Goal: Use online tool/utility: Utilize a website feature to perform a specific function

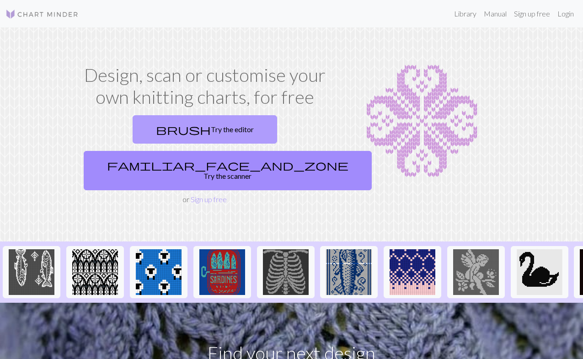
click at [161, 122] on link "brush Try the editor" at bounding box center [205, 129] width 144 height 28
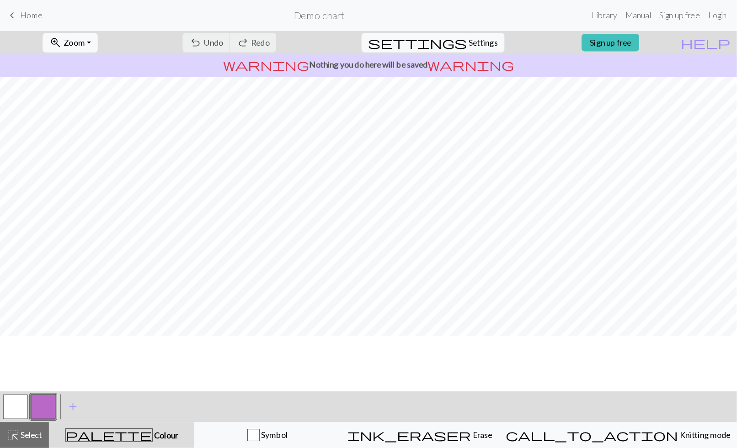
scroll to position [4, 0]
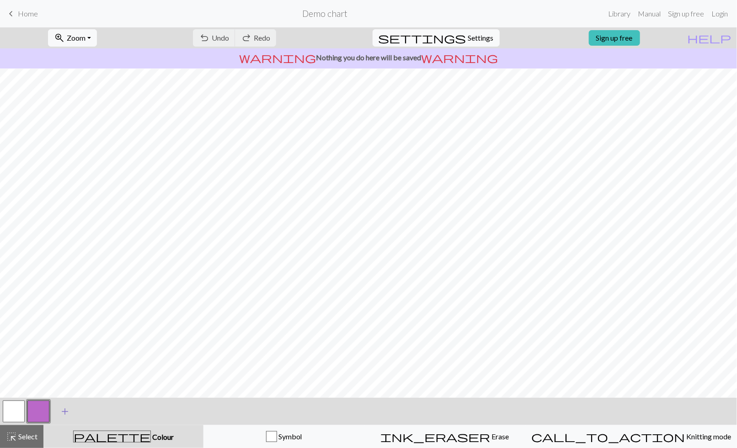
click at [67, 358] on span "add" at bounding box center [64, 411] width 11 height 13
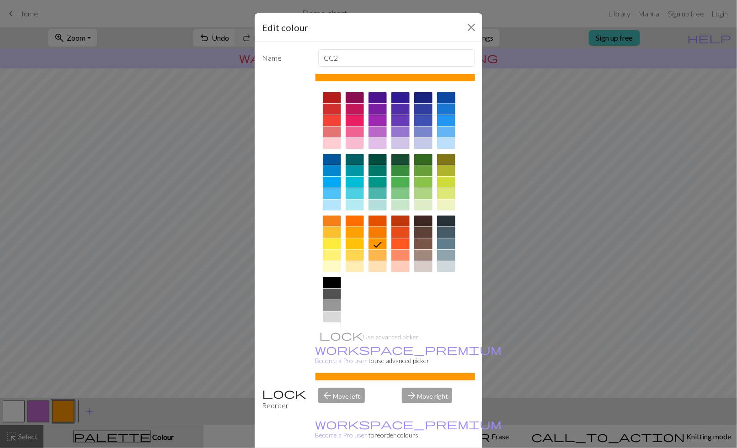
click at [444, 96] on div at bounding box center [446, 97] width 18 height 11
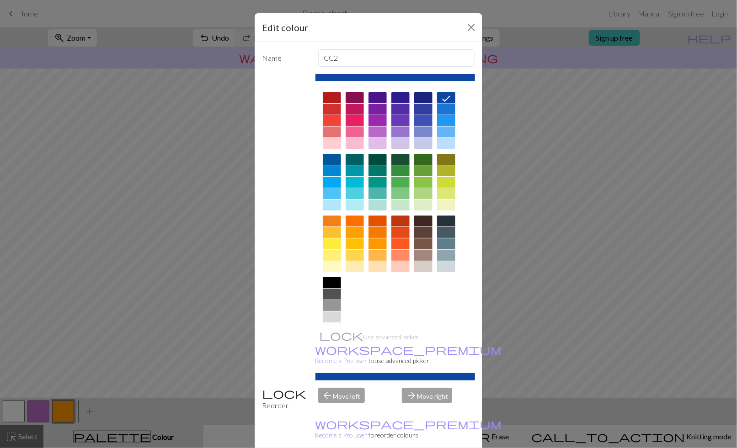
click at [371, 358] on div "Name CC2 Use advanced picker workspace_premium Become a Pro user to use advance…" at bounding box center [369, 248] width 228 height 413
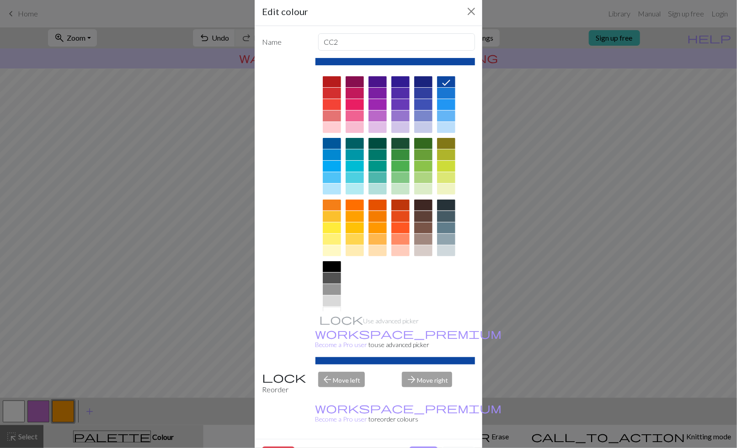
scroll to position [24, 0]
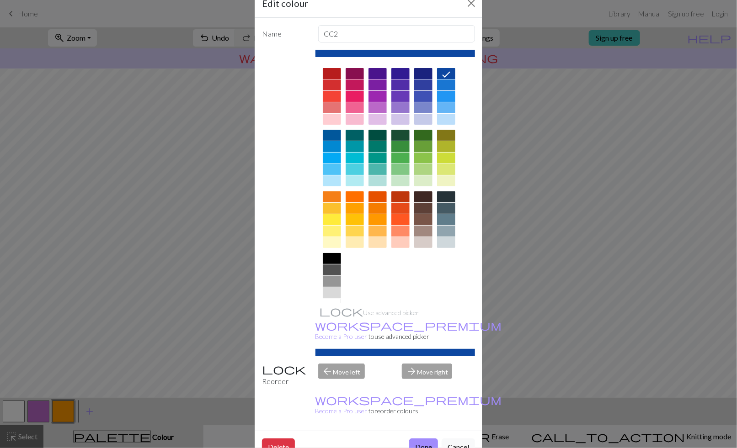
click at [412, 358] on button "Done" at bounding box center [423, 447] width 29 height 17
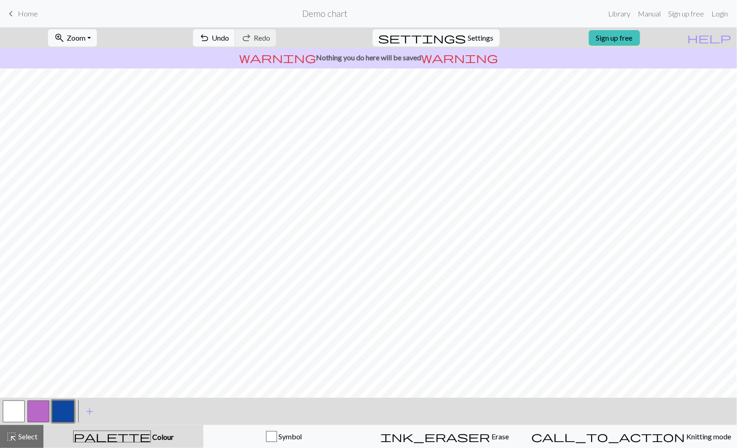
click at [37, 358] on button "button" at bounding box center [38, 412] width 22 height 22
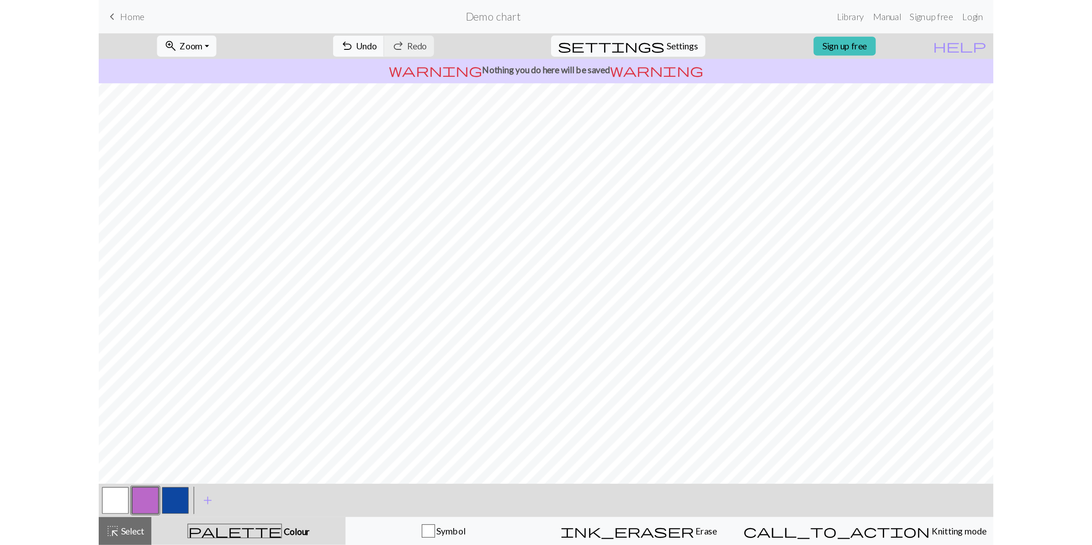
scroll to position [0, 0]
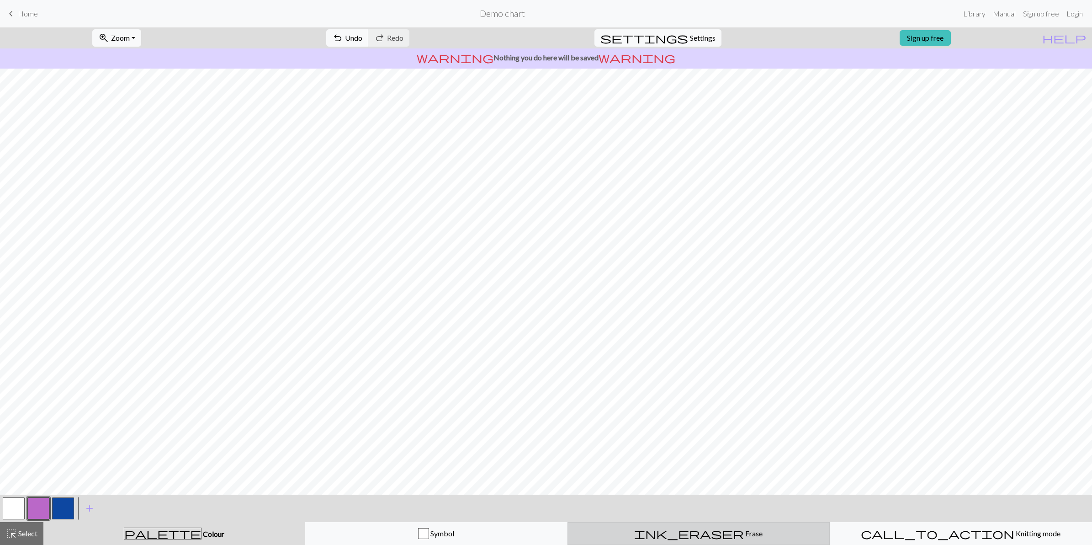
click at [582, 358] on div "ink_eraser Erase Erase" at bounding box center [699, 533] width 250 height 11
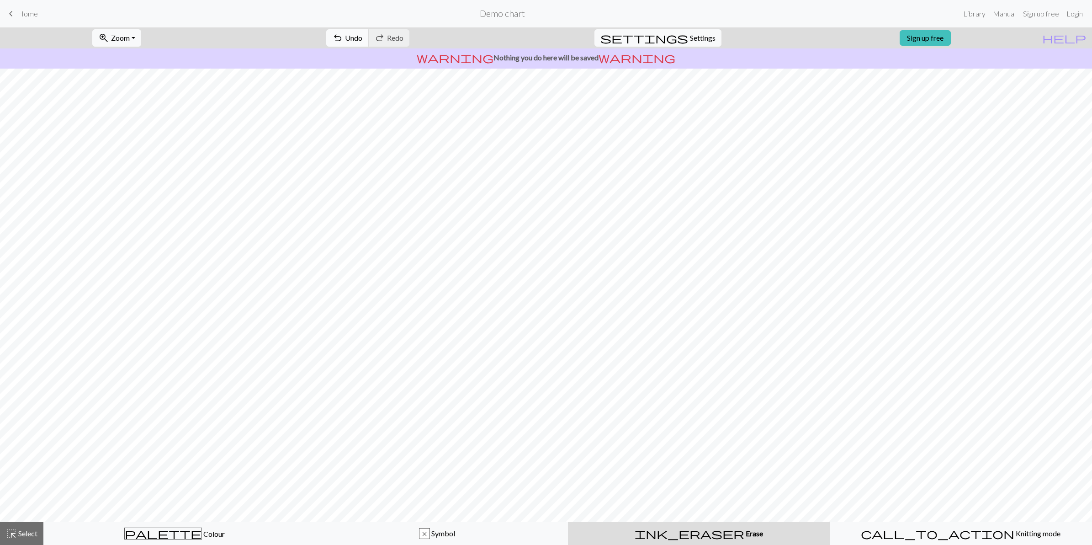
click at [362, 41] on span "Undo" at bounding box center [353, 37] width 17 height 9
click at [264, 358] on div "palette Colour Colour" at bounding box center [174, 533] width 250 height 12
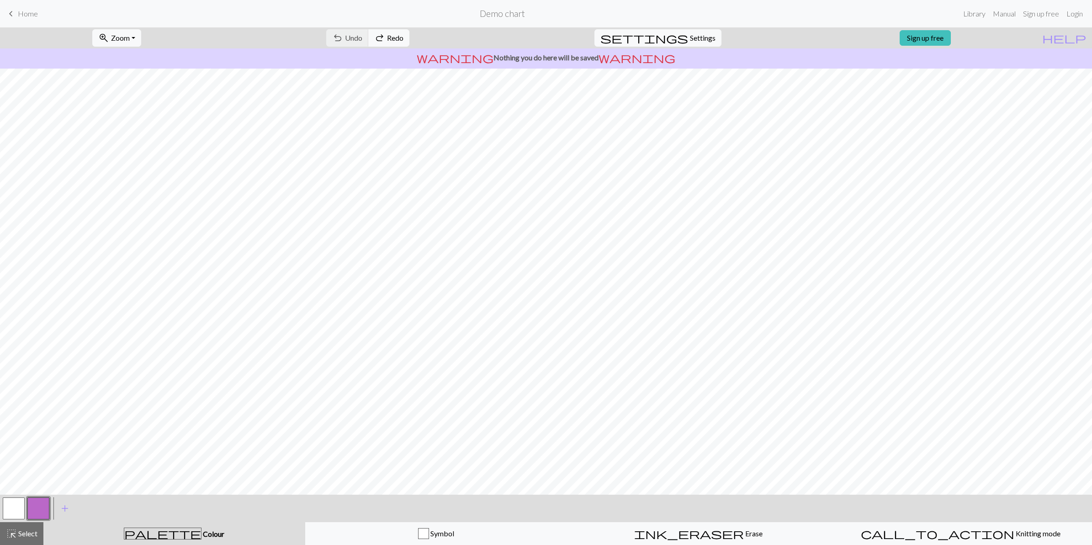
click at [32, 358] on button "button" at bounding box center [38, 508] width 22 height 22
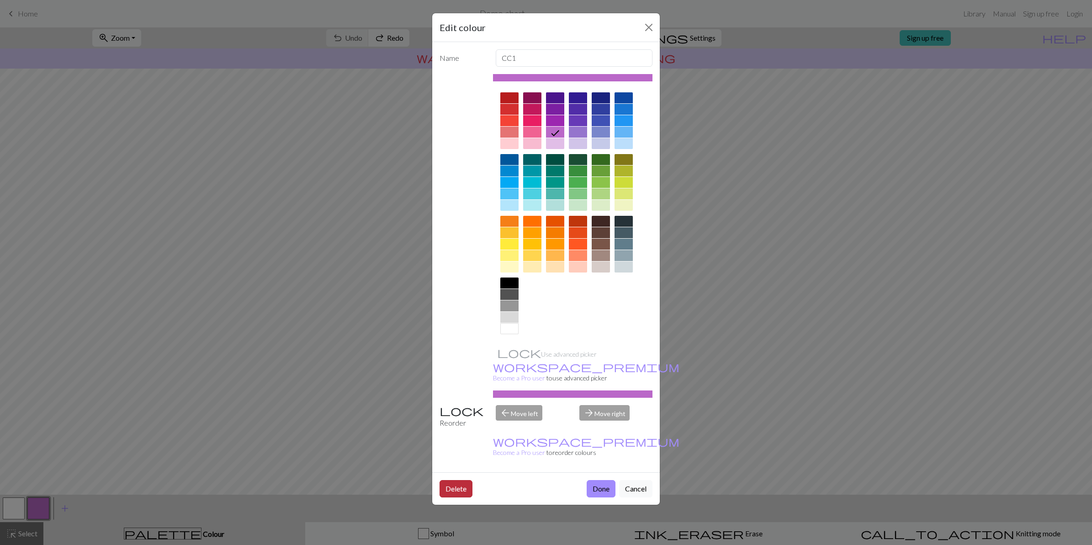
click at [456, 358] on button "Delete" at bounding box center [456, 488] width 33 height 17
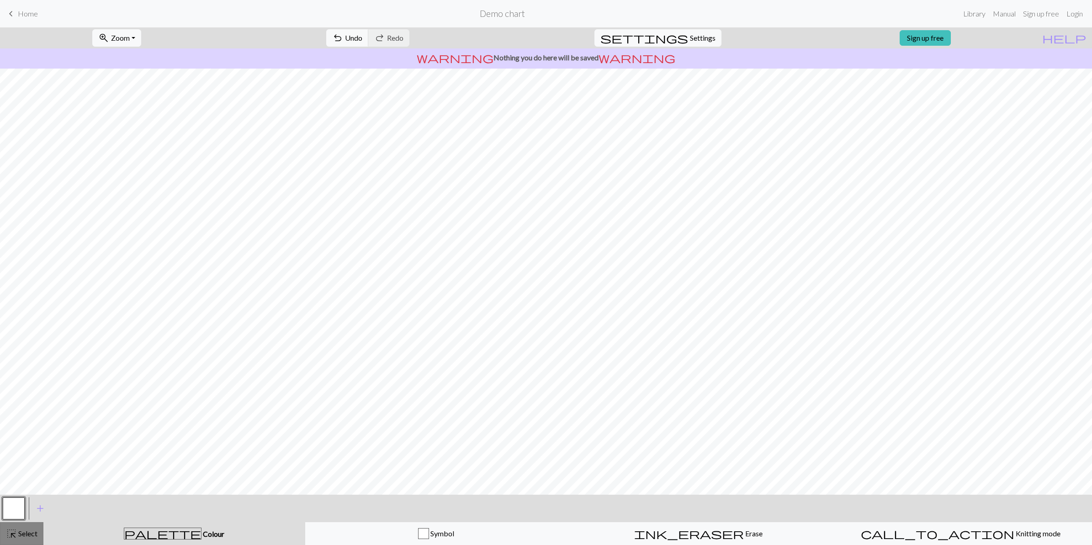
click at [17, 358] on span "Select" at bounding box center [27, 533] width 21 height 9
click at [40, 358] on span "add" at bounding box center [40, 508] width 11 height 13
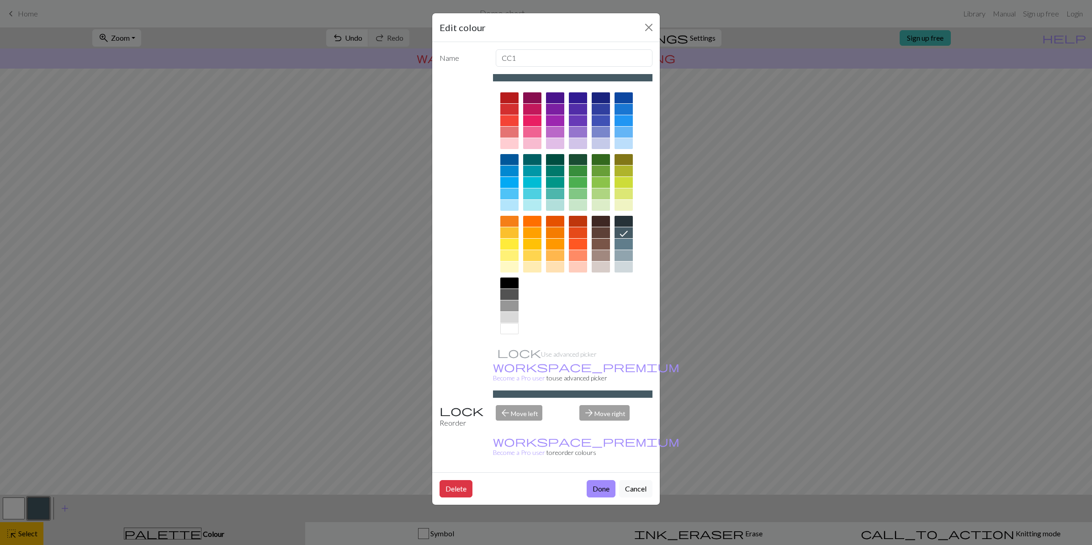
click at [582, 97] on div at bounding box center [624, 97] width 18 height 11
click at [582, 358] on button "Done" at bounding box center [601, 488] width 29 height 17
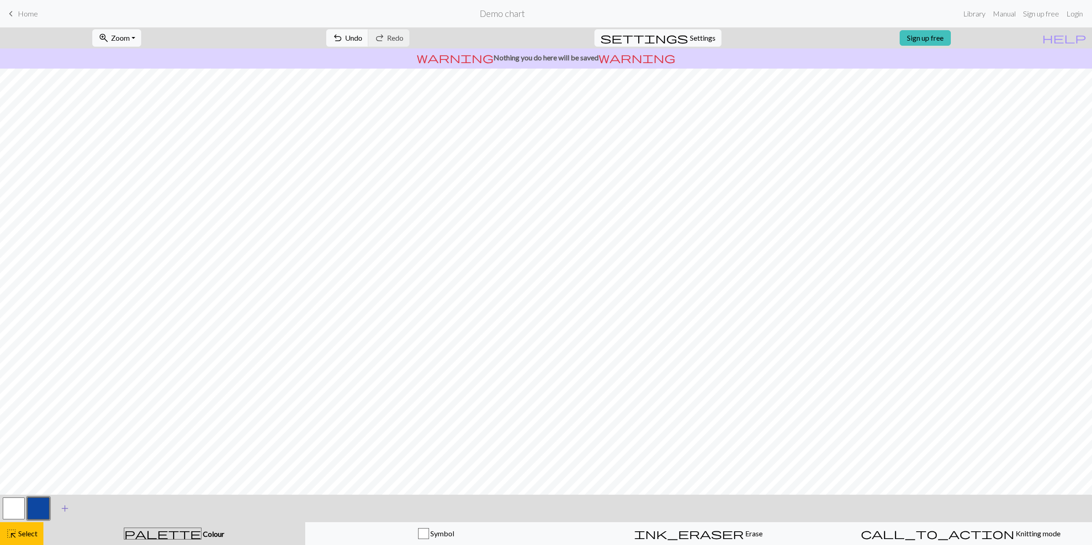
click at [69, 358] on button "add Add a colour" at bounding box center [64, 508] width 23 height 23
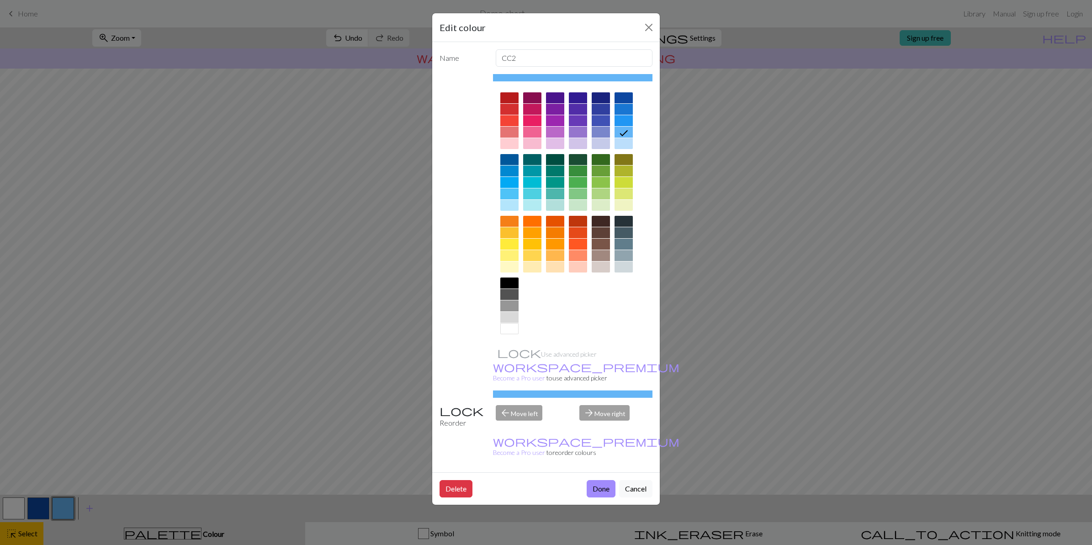
click at [582, 99] on div at bounding box center [624, 97] width 18 height 11
click at [582, 358] on div at bounding box center [573, 393] width 160 height 7
click at [582, 358] on div "arrow_forward Move right" at bounding box center [616, 416] width 84 height 23
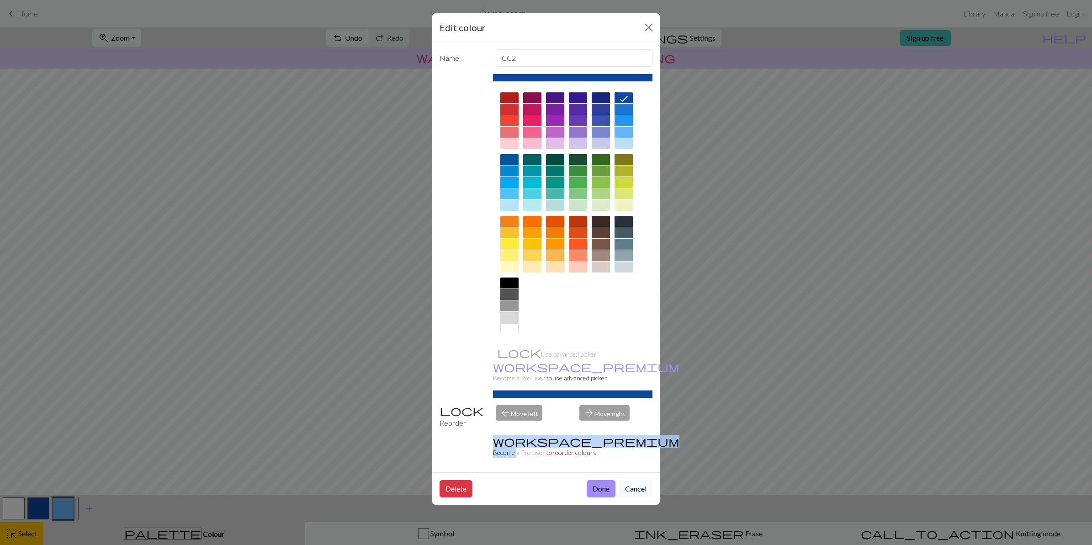
click at [582, 358] on div "arrow_forward Move right" at bounding box center [616, 416] width 84 height 23
drag, startPoint x: 623, startPoint y: 400, endPoint x: 597, endPoint y: 339, distance: 66.8
click at [582, 339] on div at bounding box center [573, 213] width 160 height 257
click at [582, 358] on button "Done" at bounding box center [601, 488] width 29 height 17
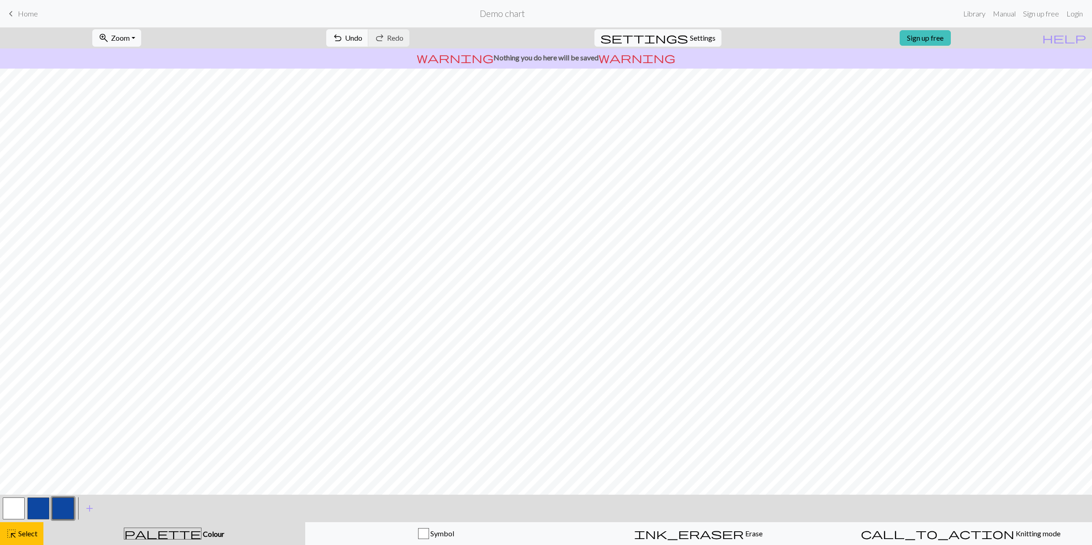
click at [37, 358] on button "button" at bounding box center [38, 508] width 22 height 22
drag, startPoint x: 43, startPoint y: 512, endPoint x: 33, endPoint y: 510, distance: 9.5
click at [33, 358] on button "button" at bounding box center [38, 508] width 22 height 22
click at [33, 358] on div "Edit colour Name CC1 Use advanced picker workspace_premium Become a Pro user to…" at bounding box center [546, 272] width 1092 height 545
click at [33, 358] on button "button" at bounding box center [38, 508] width 22 height 22
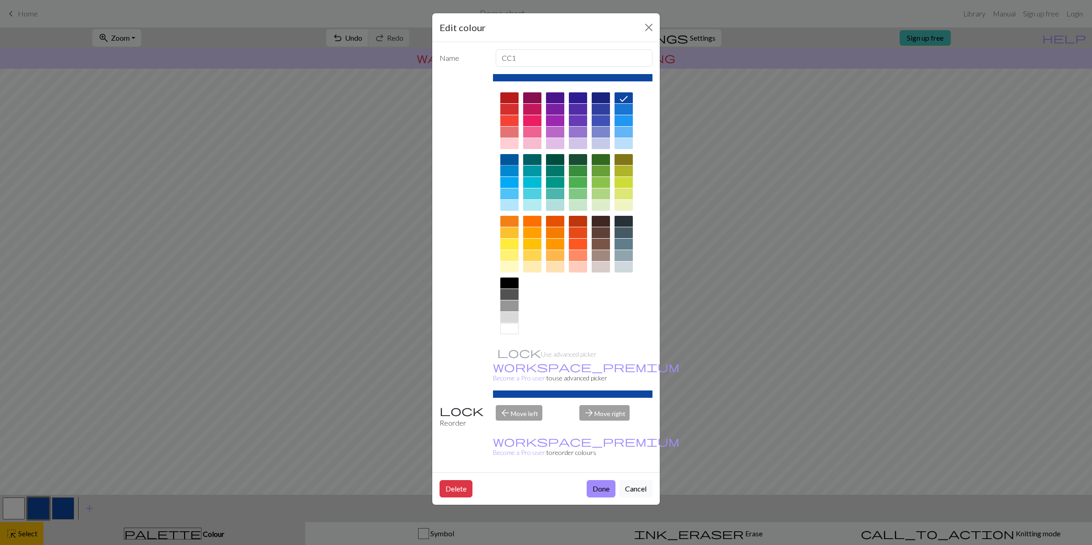
click at [508, 158] on div at bounding box center [510, 159] width 18 height 11
click at [582, 358] on button "Done" at bounding box center [601, 488] width 29 height 17
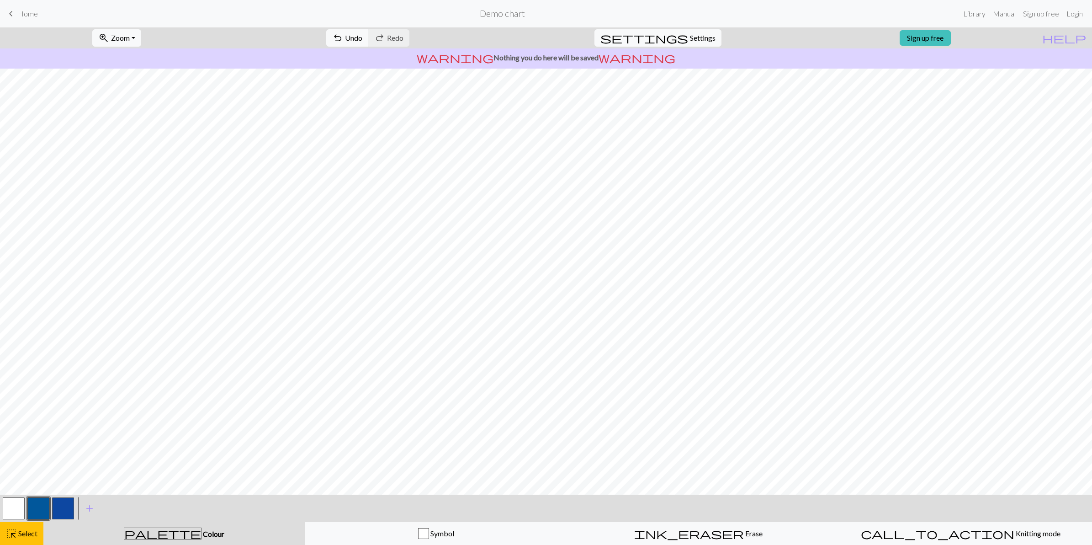
click at [43, 358] on button "button" at bounding box center [38, 508] width 22 height 22
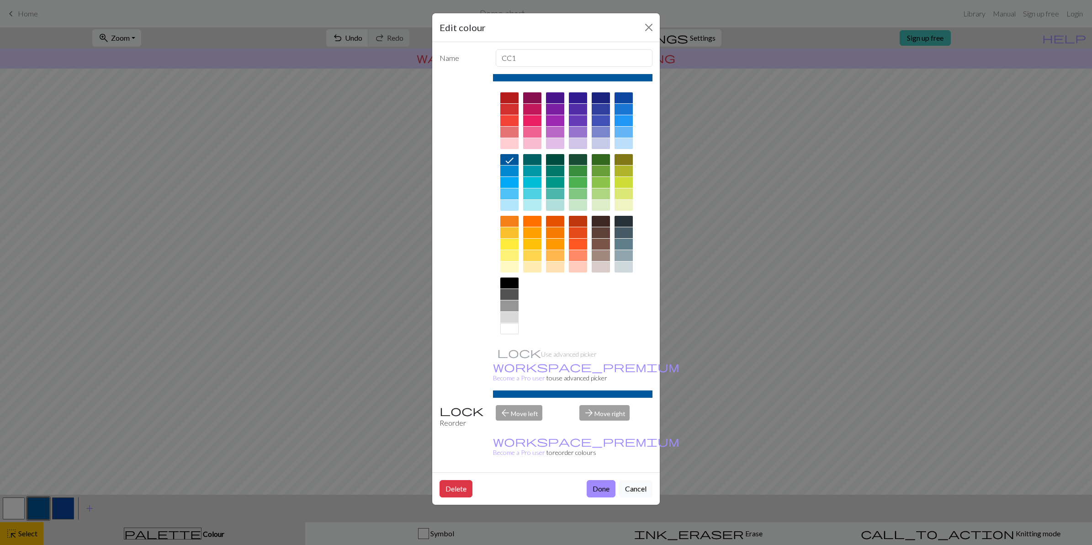
click at [556, 75] on div at bounding box center [573, 77] width 160 height 7
drag, startPoint x: 556, startPoint y: 75, endPoint x: 602, endPoint y: 69, distance: 46.1
click at [582, 69] on div "Name CC1 Use advanced picker workspace_premium Become a Pro user to use advance…" at bounding box center [546, 257] width 228 height 430
click at [216, 358] on div "Edit colour Name CC1 Use advanced picker workspace_premium Become a Pro user to…" at bounding box center [546, 272] width 1092 height 545
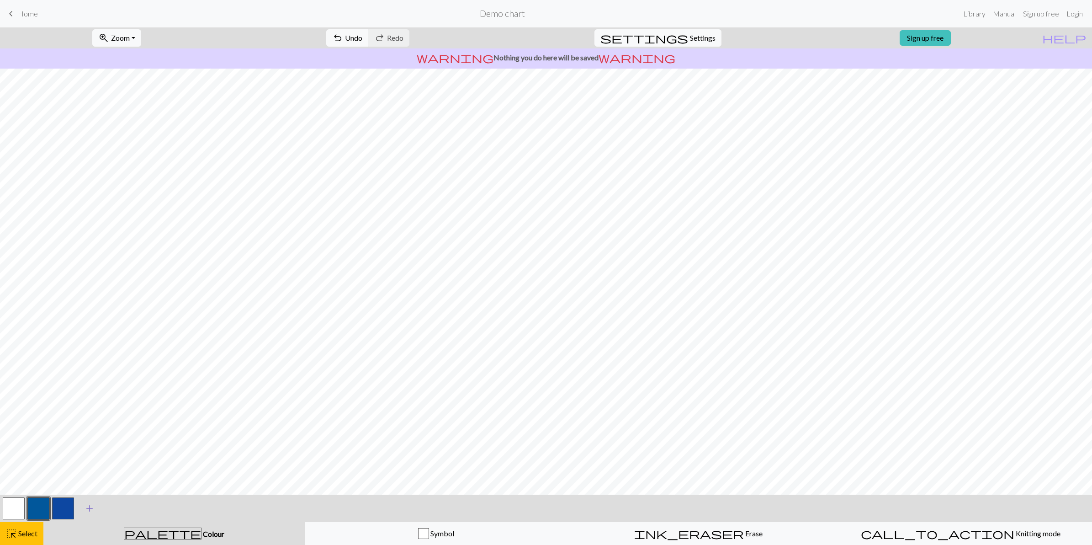
click at [91, 358] on span "add" at bounding box center [89, 508] width 11 height 13
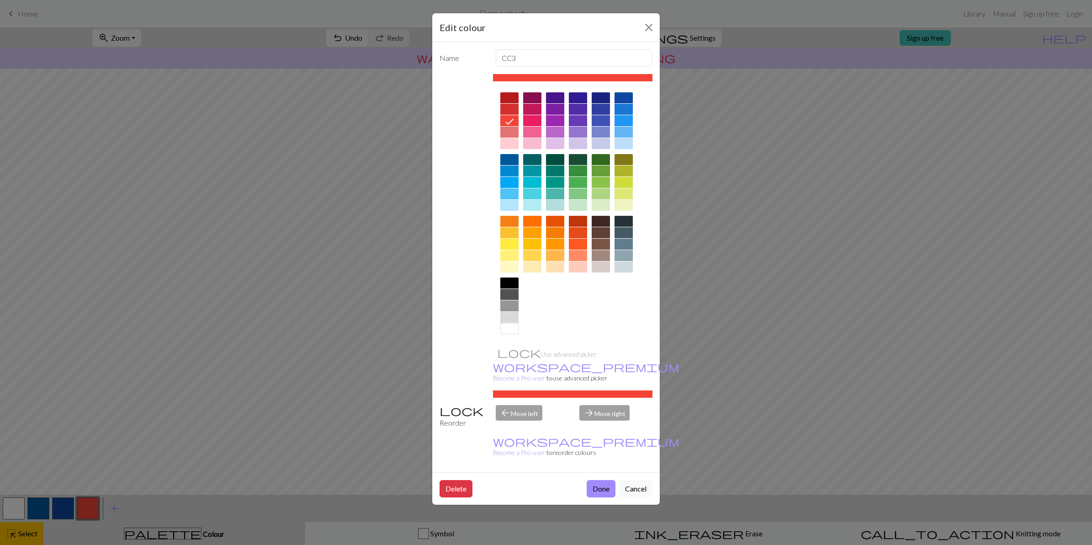
click at [516, 313] on div at bounding box center [510, 317] width 18 height 11
click at [582, 358] on button "Done" at bounding box center [601, 488] width 29 height 17
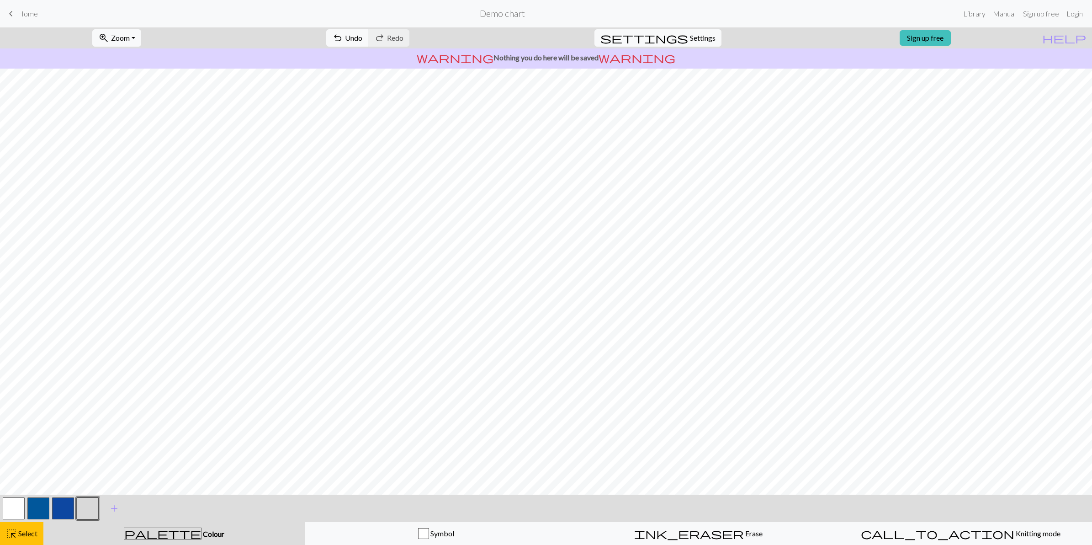
click at [64, 358] on button "button" at bounding box center [63, 508] width 22 height 22
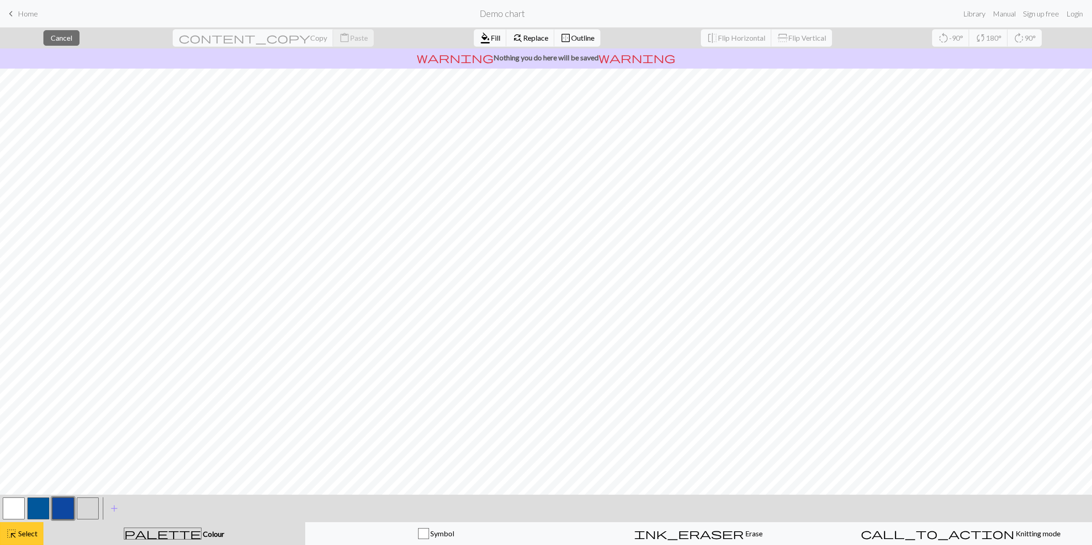
click at [14, 358] on span "highlight_alt" at bounding box center [11, 533] width 11 height 13
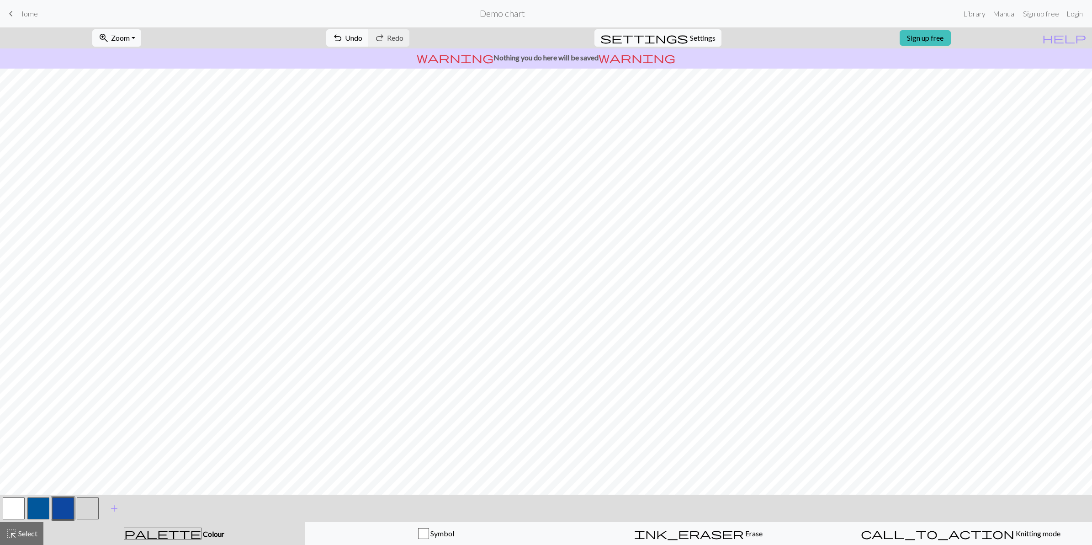
click at [83, 358] on button "button" at bounding box center [88, 508] width 22 height 22
click at [362, 35] on span "Undo" at bounding box center [353, 37] width 17 height 9
click at [42, 358] on button "button" at bounding box center [38, 508] width 22 height 22
click at [87, 358] on button "button" at bounding box center [88, 508] width 22 height 22
click at [41, 358] on button "button" at bounding box center [38, 508] width 22 height 22
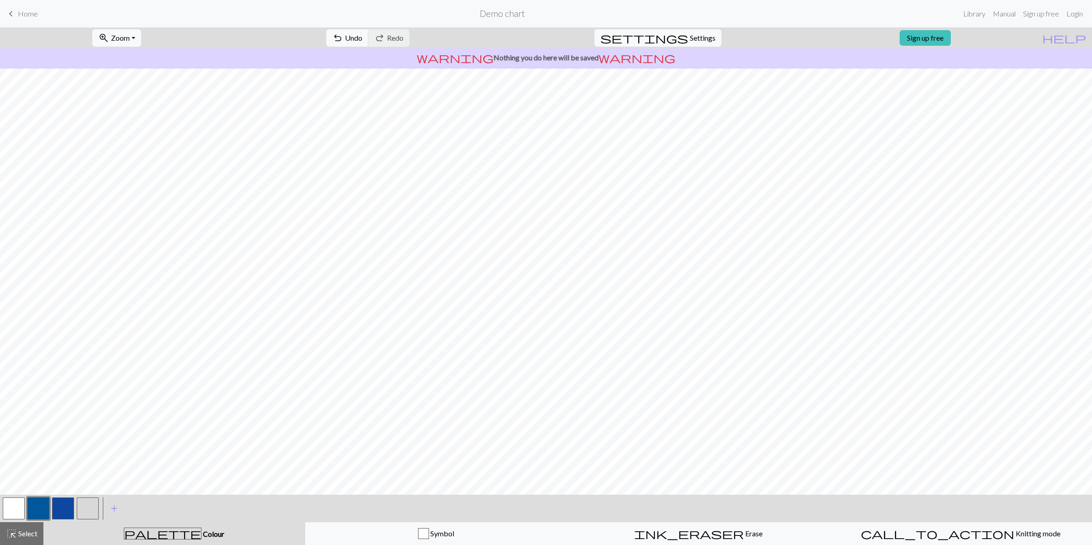
click at [86, 358] on button "button" at bounding box center [88, 508] width 22 height 22
